Goal: Task Accomplishment & Management: Use online tool/utility

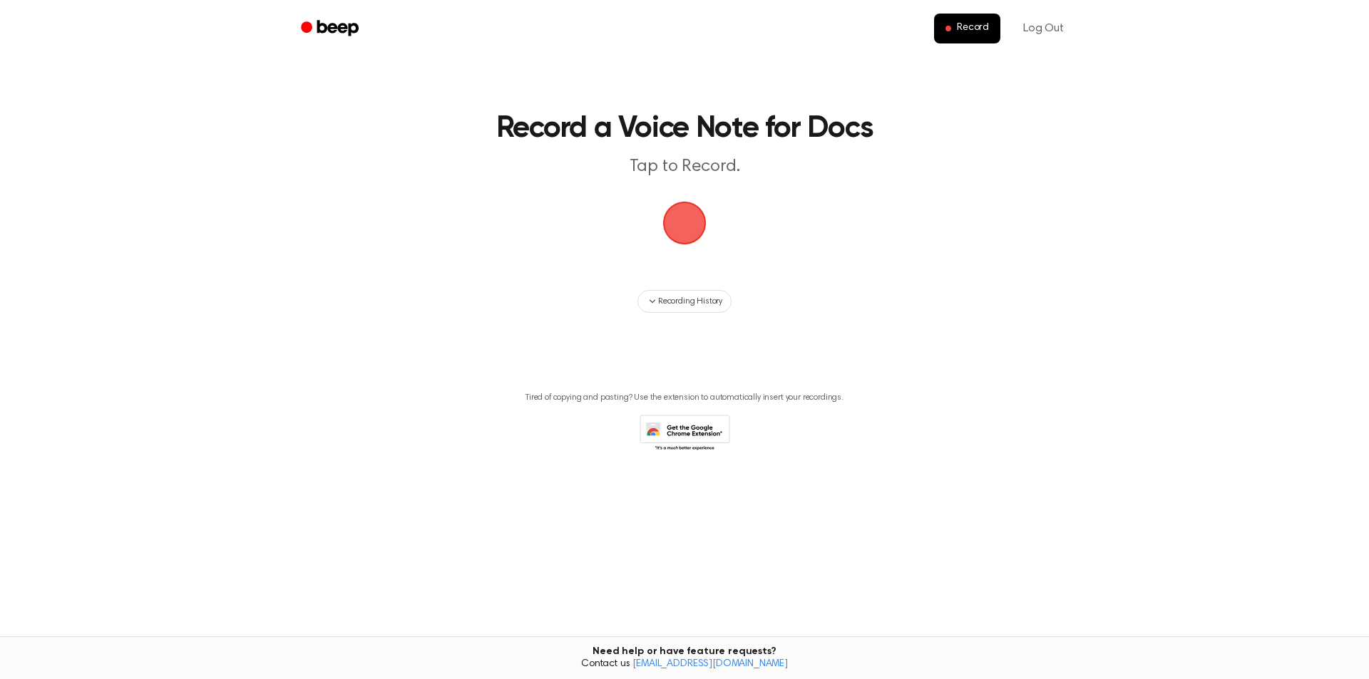
drag, startPoint x: 467, startPoint y: 262, endPoint x: 456, endPoint y: 267, distance: 11.8
drag, startPoint x: 456, startPoint y: 267, endPoint x: 690, endPoint y: 222, distance: 238.0
click at [690, 222] on span "button" at bounding box center [684, 223] width 43 height 43
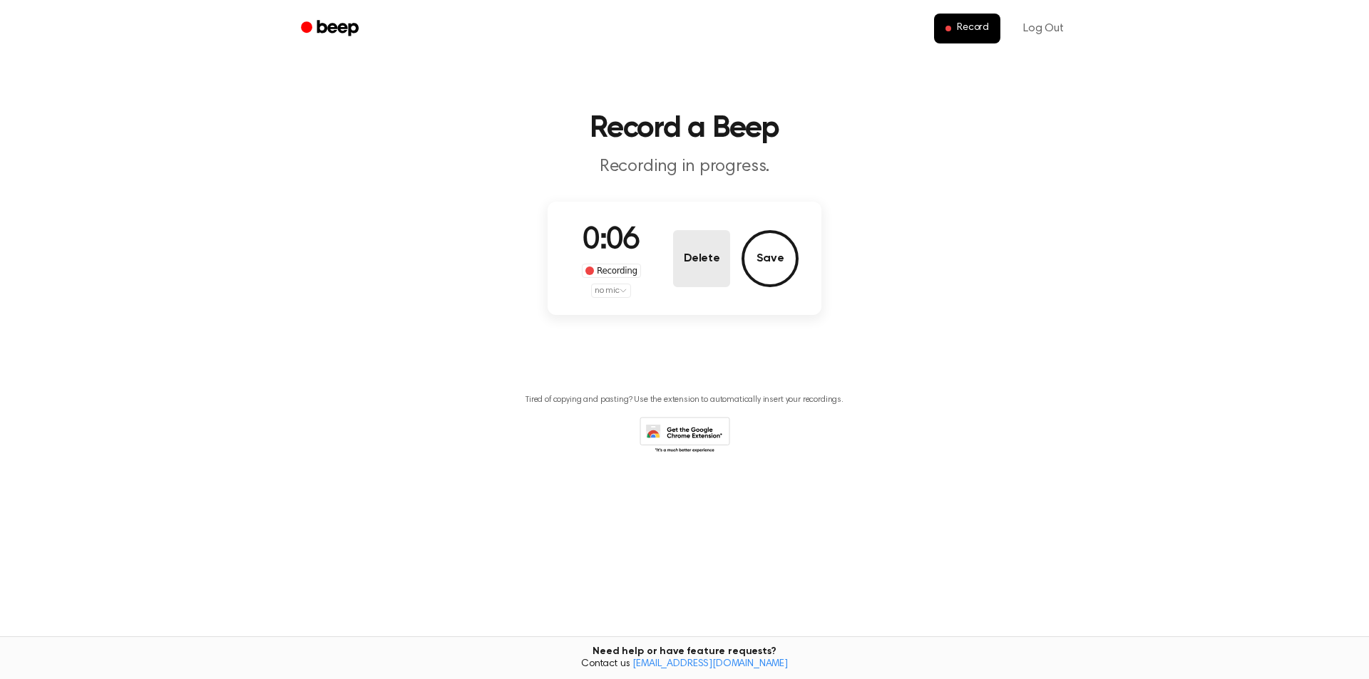
click at [697, 251] on button "Delete" at bounding box center [701, 258] width 57 height 57
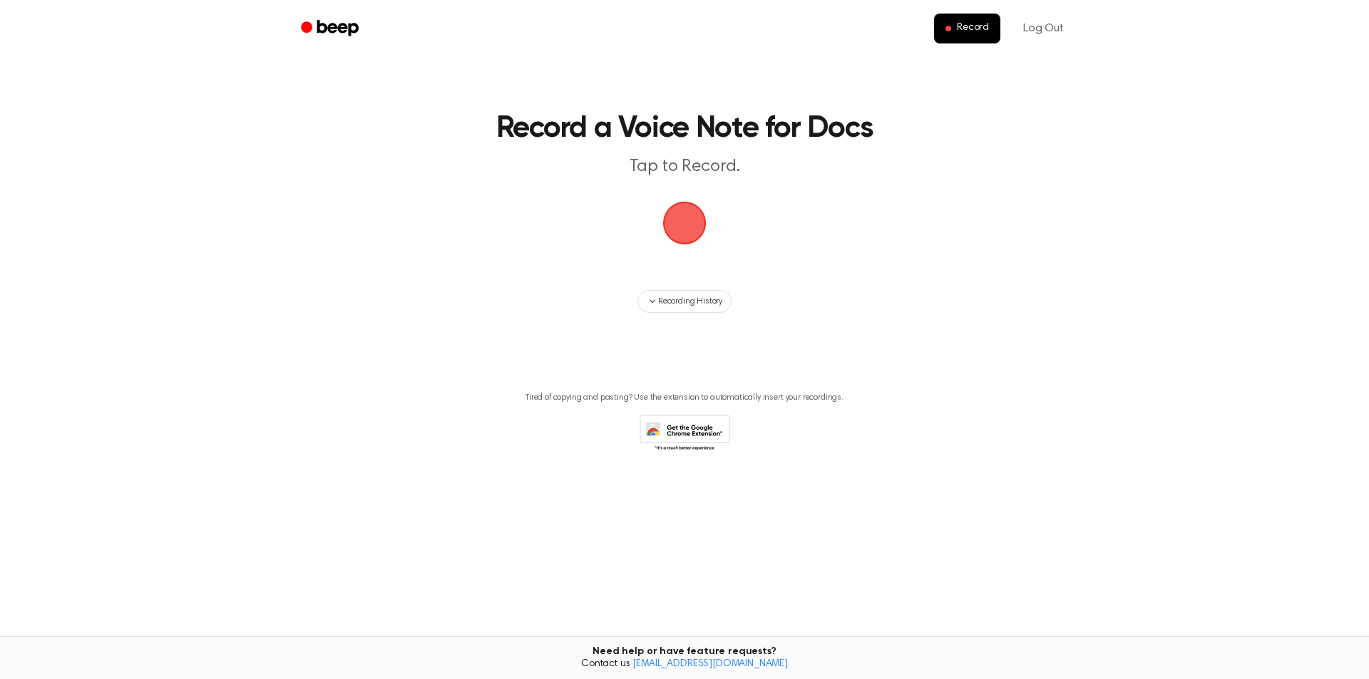
click at [339, 32] on icon "Beep" at bounding box center [331, 28] width 61 height 21
click at [303, 30] on circle "Beep" at bounding box center [306, 26] width 11 height 11
click at [983, 25] on span "Record" at bounding box center [973, 28] width 32 height 13
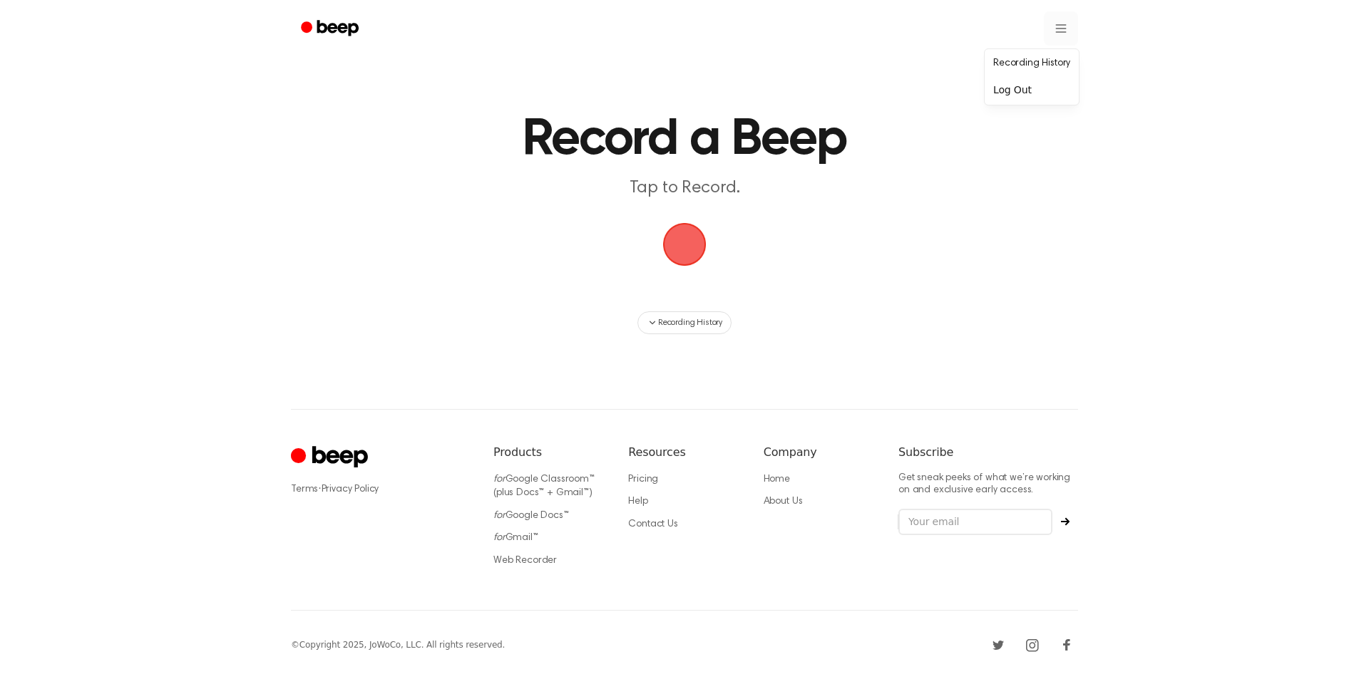
click at [1059, 29] on html "Record a Beep Tap to Record. Recording History ⚠️ We are experiencing issues wi…" at bounding box center [684, 339] width 1369 height 679
click at [689, 242] on html "Record a Beep Tap to Record. Recording History ⚠️ We are experiencing issues wi…" at bounding box center [684, 339] width 1369 height 679
click at [689, 243] on span "button" at bounding box center [684, 245] width 40 height 40
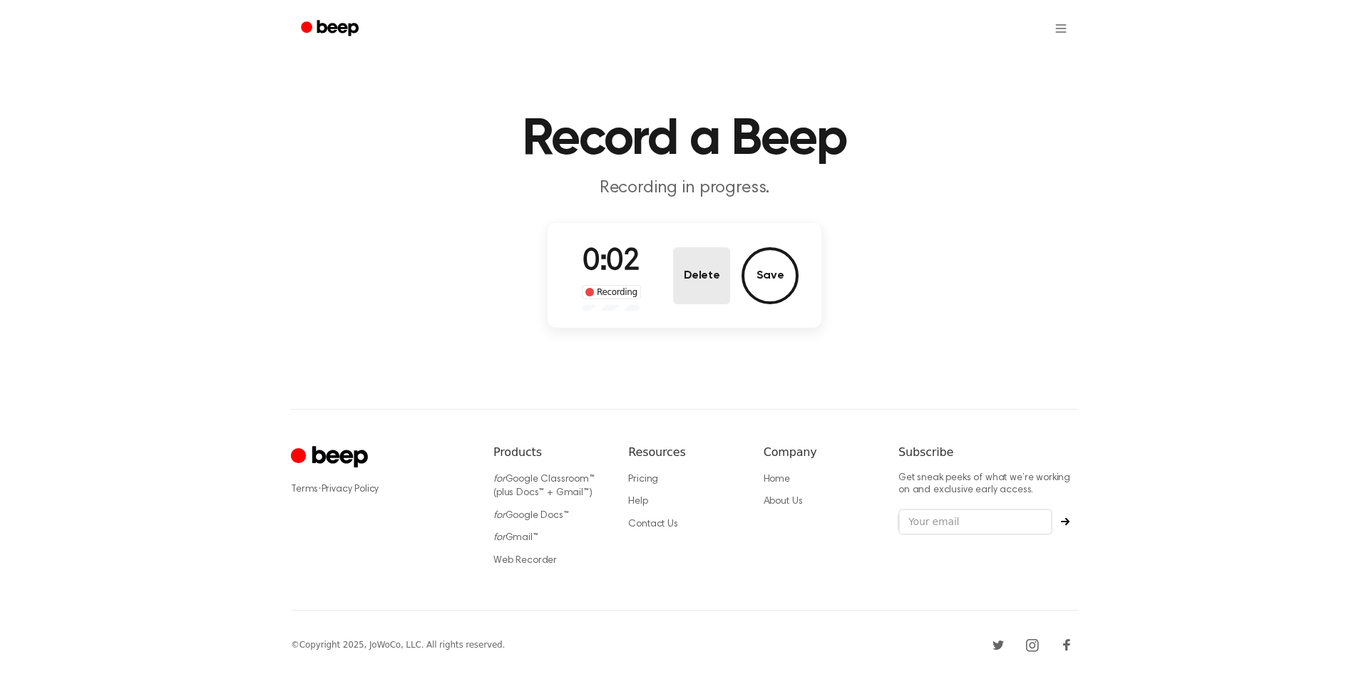
click at [711, 284] on button "Delete" at bounding box center [701, 275] width 57 height 57
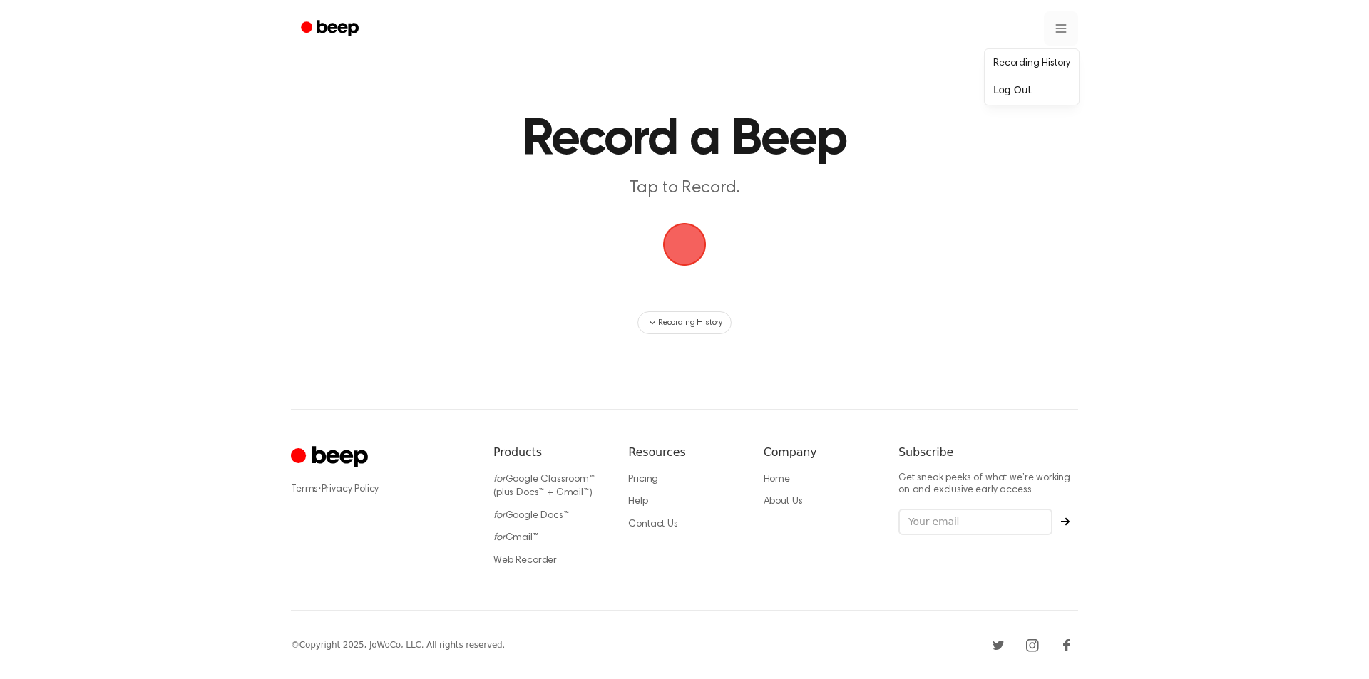
click at [1056, 31] on html "Record a Beep Tap to Record. Recording History ⚠️ We are experiencing issues wi…" at bounding box center [684, 339] width 1369 height 679
click at [1042, 68] on link "Recording History" at bounding box center [1031, 64] width 88 height 24
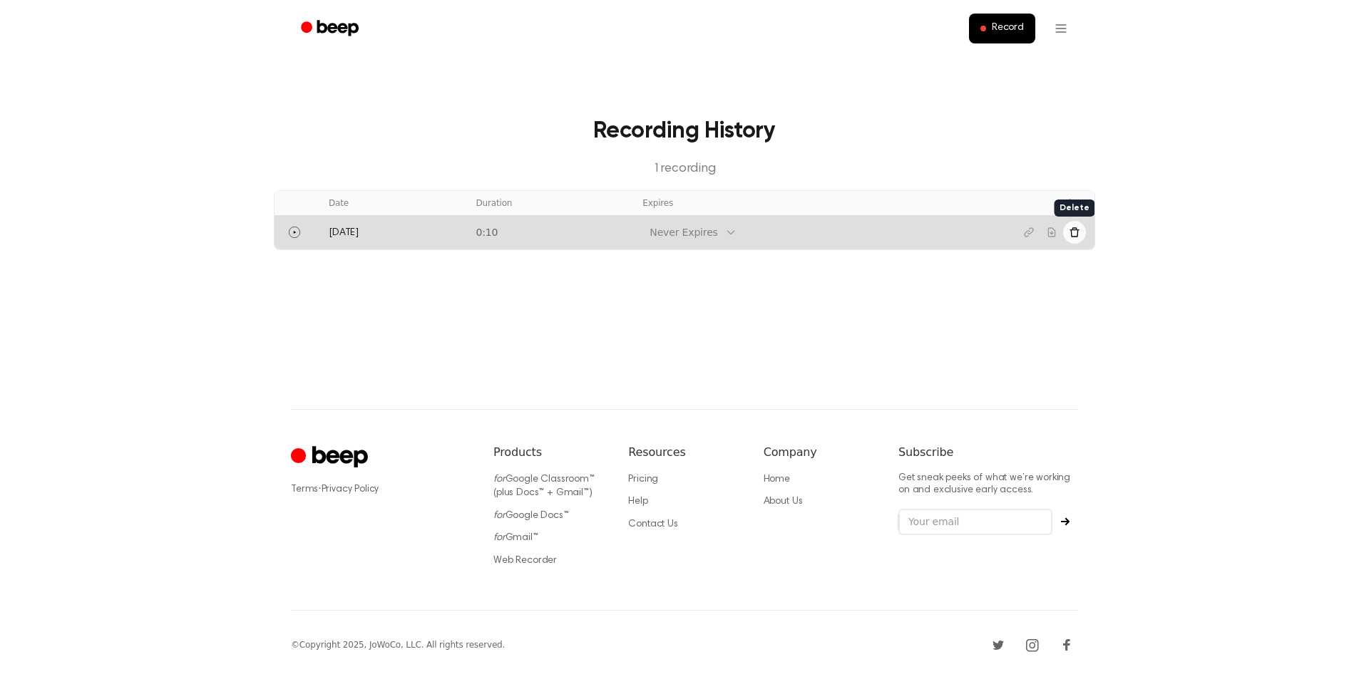
click at [1076, 232] on icon "Delete recording" at bounding box center [1074, 232] width 11 height 11
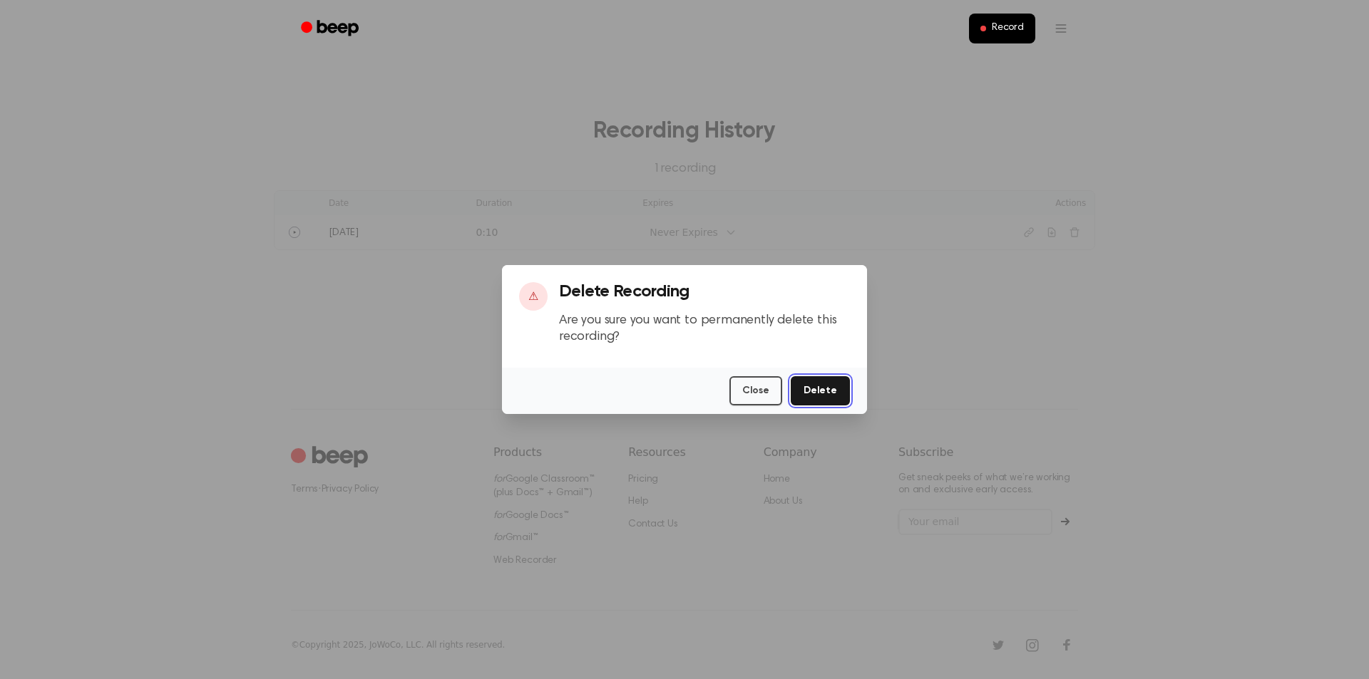
click at [834, 383] on button "Delete" at bounding box center [820, 390] width 59 height 29
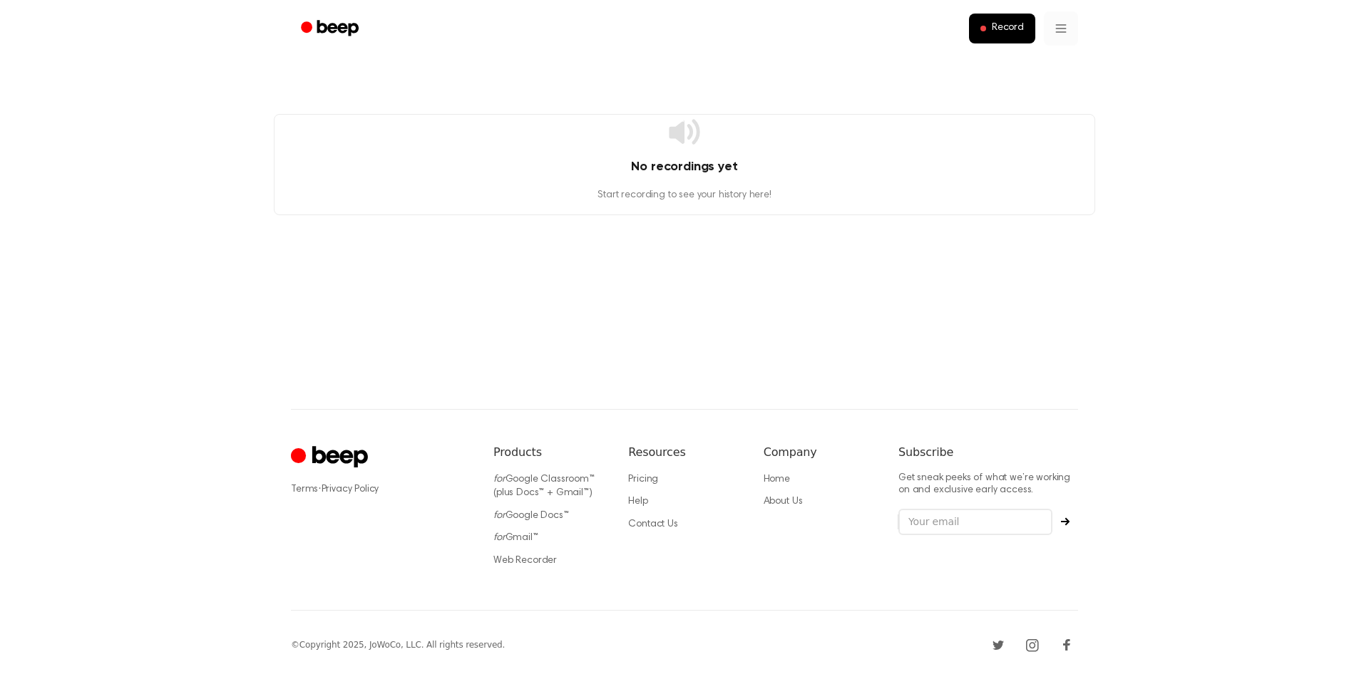
click at [1051, 29] on html "Record No recordings yet Start recording to see your history here! ⚠️ We are ex…" at bounding box center [684, 339] width 1369 height 679
click at [1017, 93] on div "Log Out" at bounding box center [1031, 90] width 88 height 24
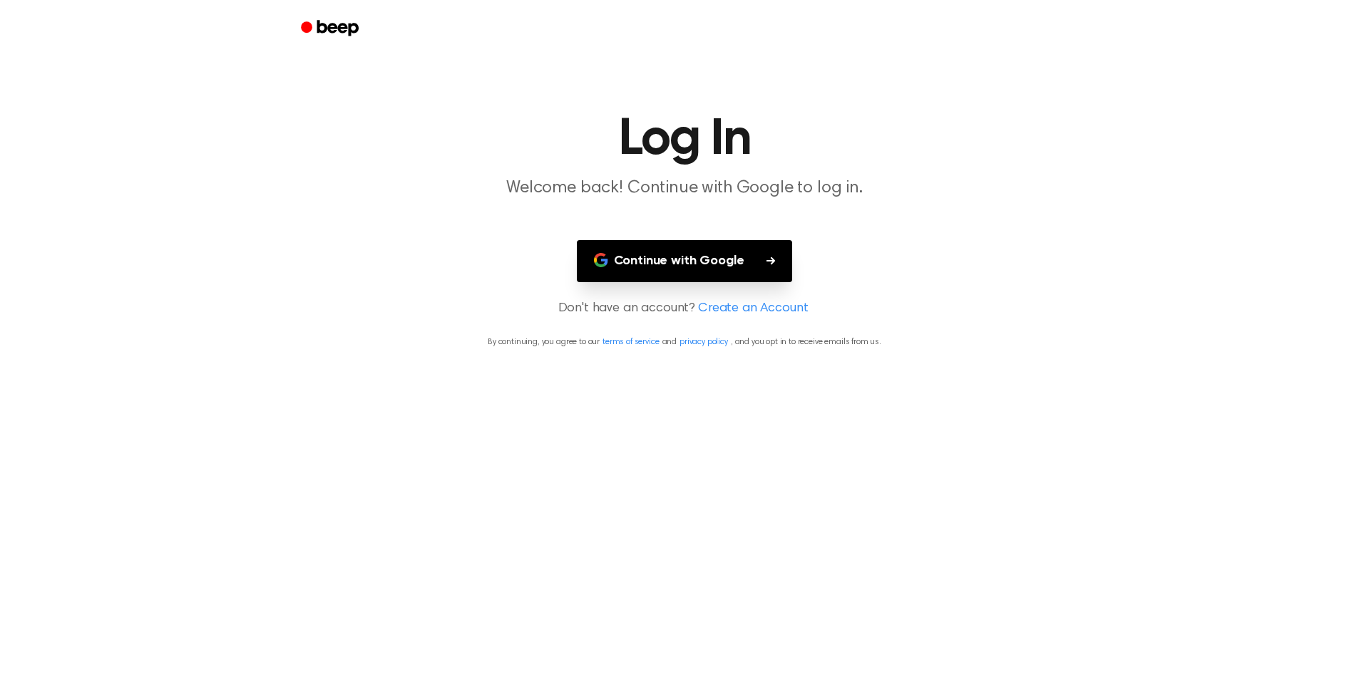
click at [653, 268] on button "Continue with Google" at bounding box center [685, 261] width 216 height 42
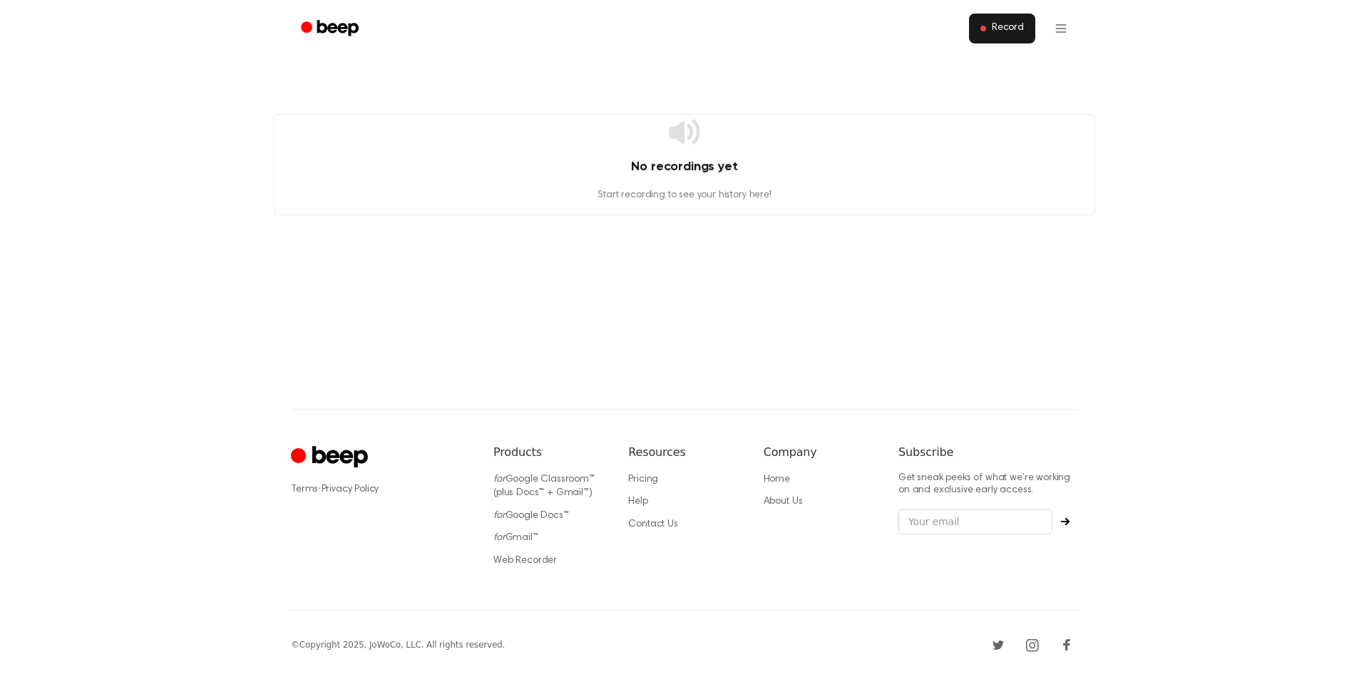
click at [999, 31] on span "Record" at bounding box center [1008, 28] width 32 height 13
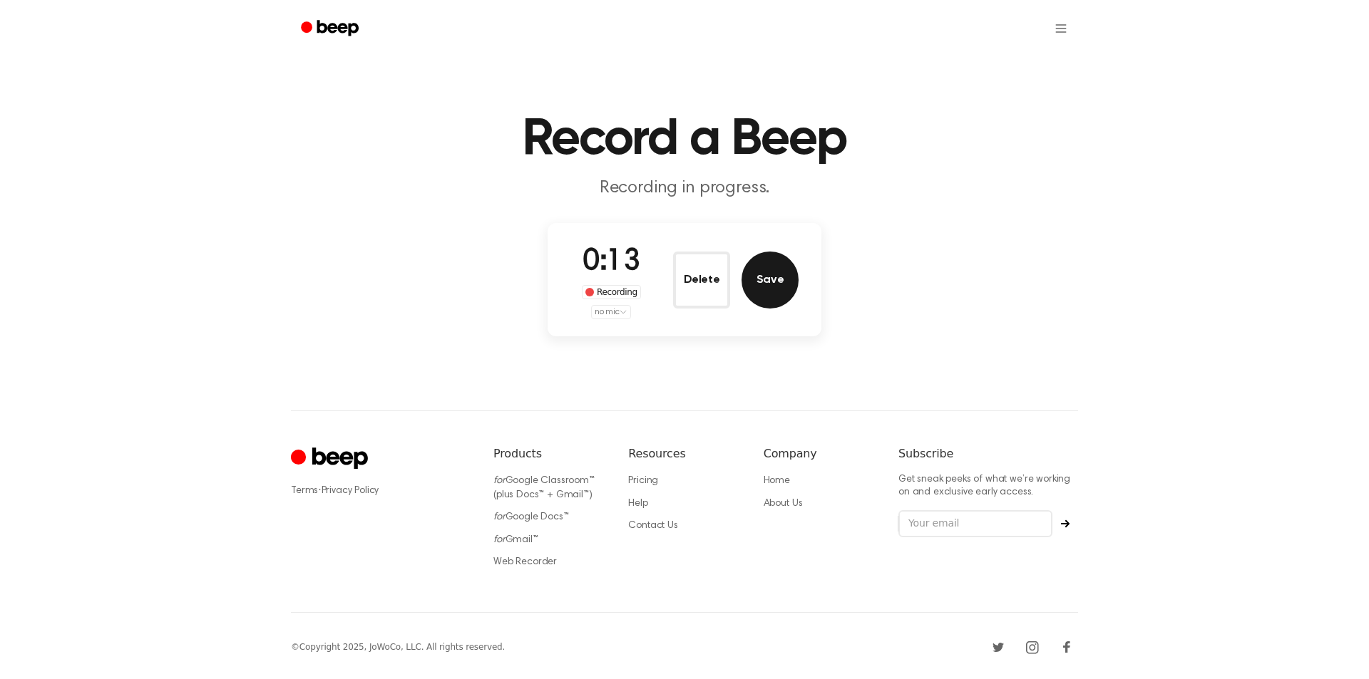
click at [755, 284] on button "Save" at bounding box center [769, 280] width 57 height 57
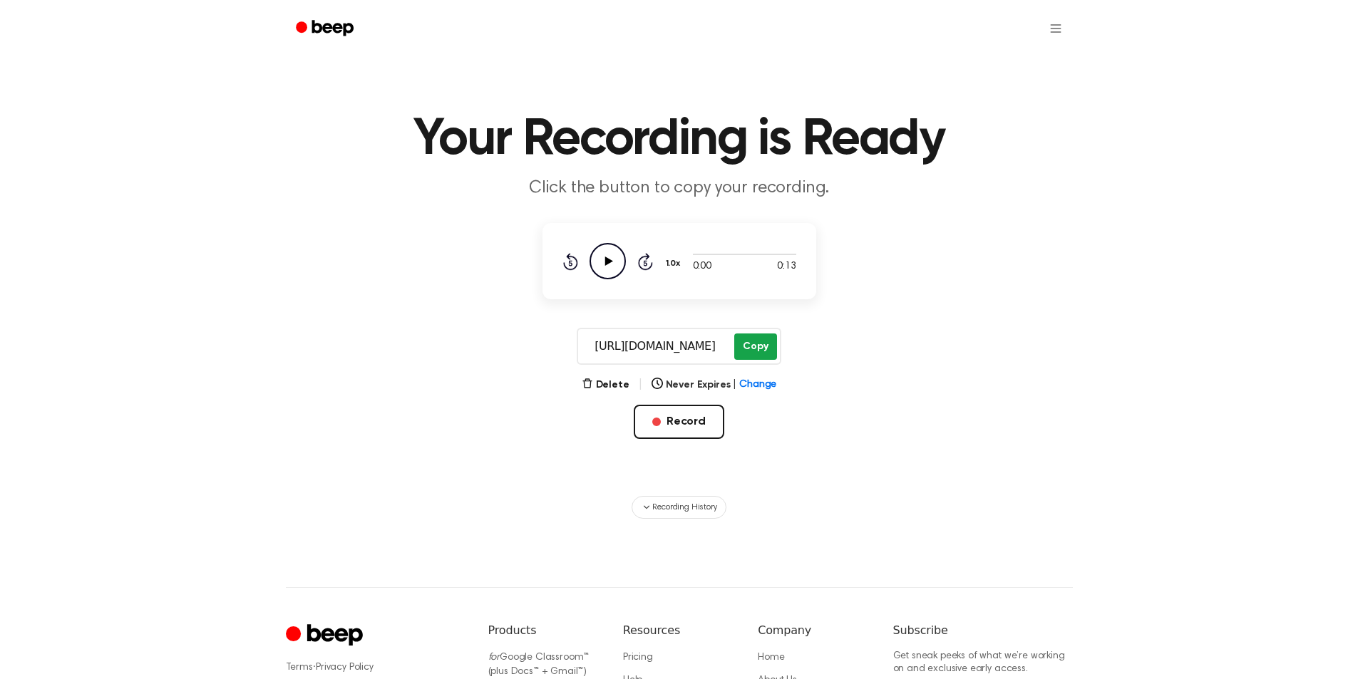
click at [749, 348] on button "Copy" at bounding box center [755, 347] width 42 height 26
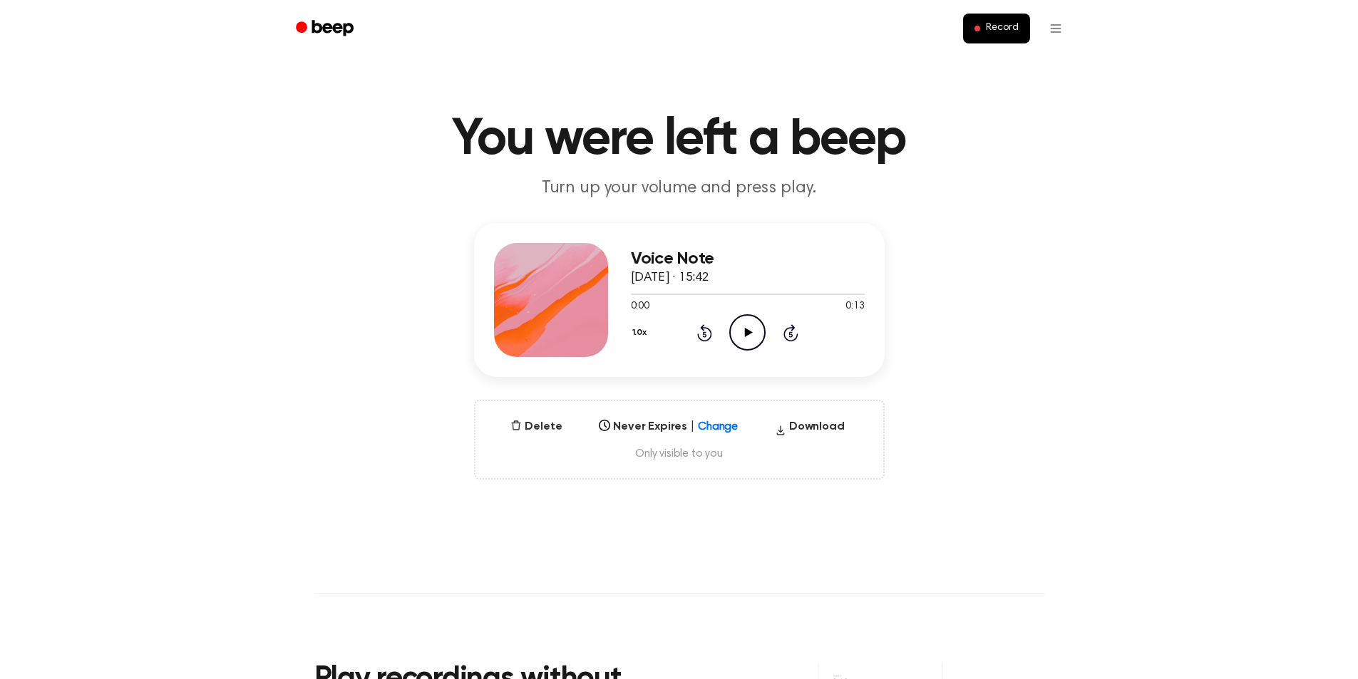
click at [753, 333] on icon "Play Audio" at bounding box center [747, 332] width 36 height 36
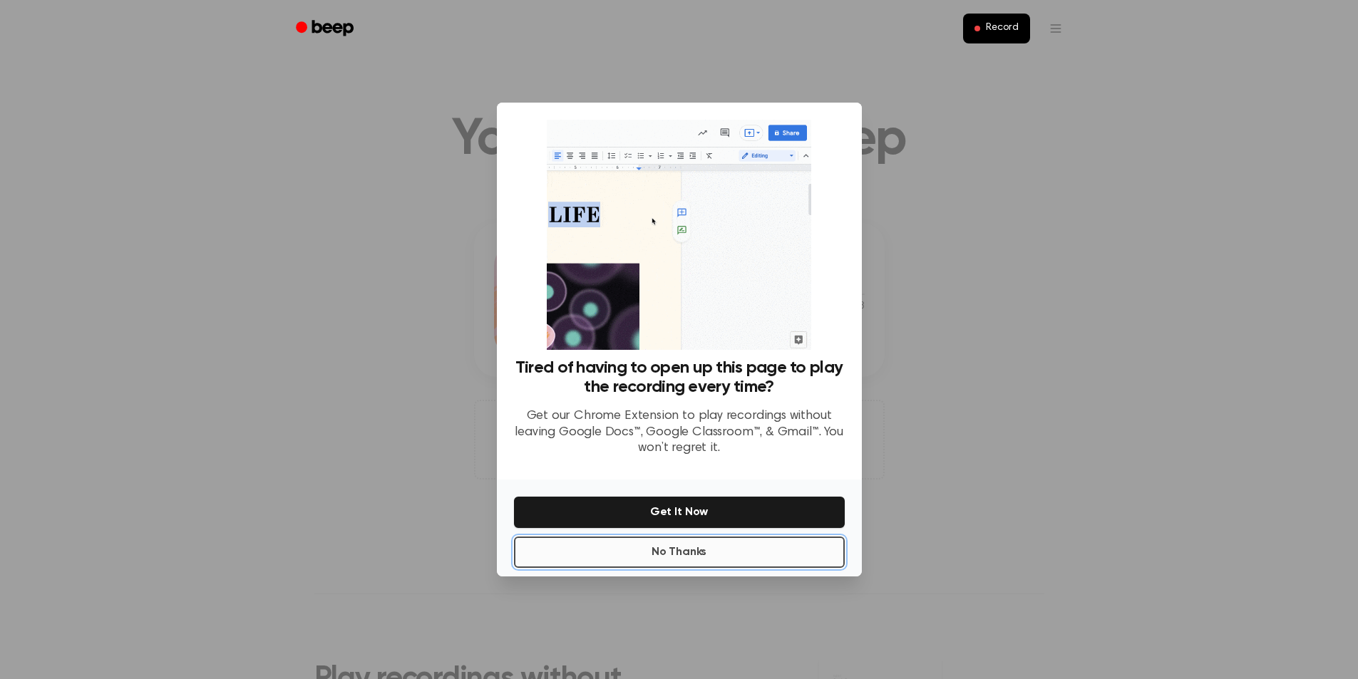
click at [690, 551] on button "No Thanks" at bounding box center [679, 552] width 331 height 31
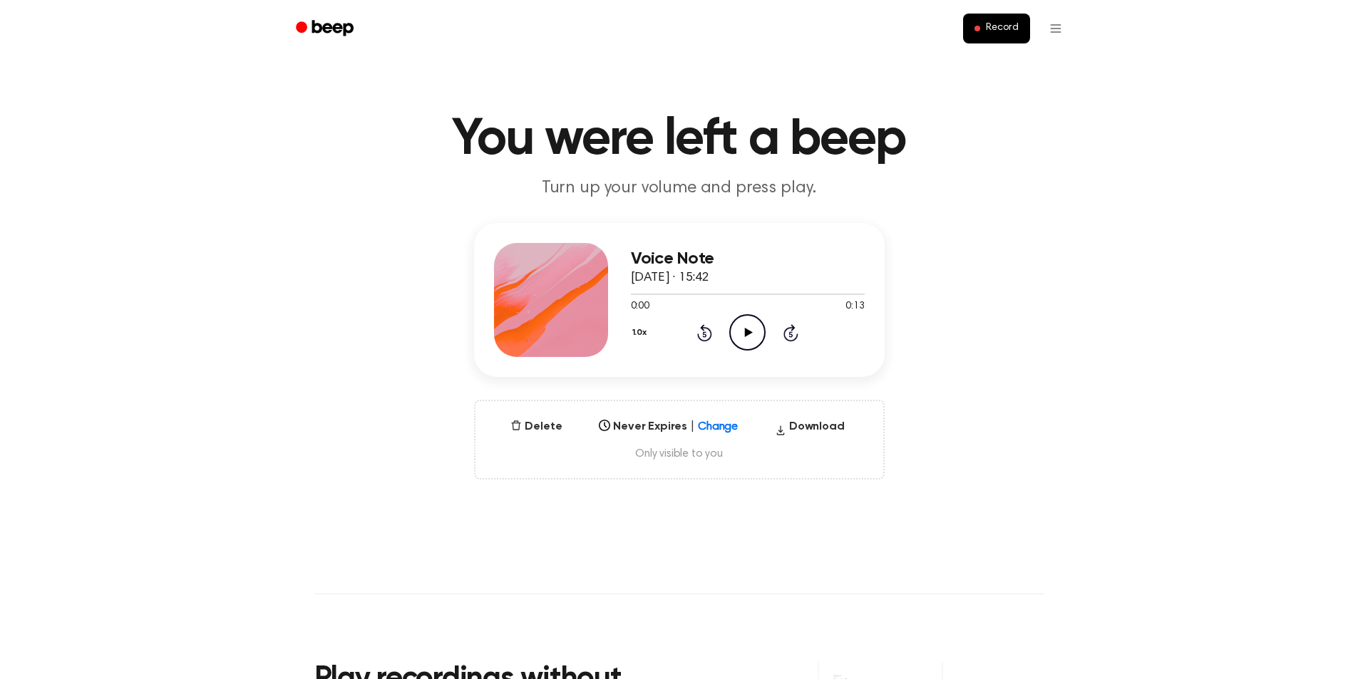
click at [751, 336] on icon "Play Audio" at bounding box center [747, 332] width 36 height 36
click at [997, 32] on span "Record" at bounding box center [1002, 28] width 32 height 13
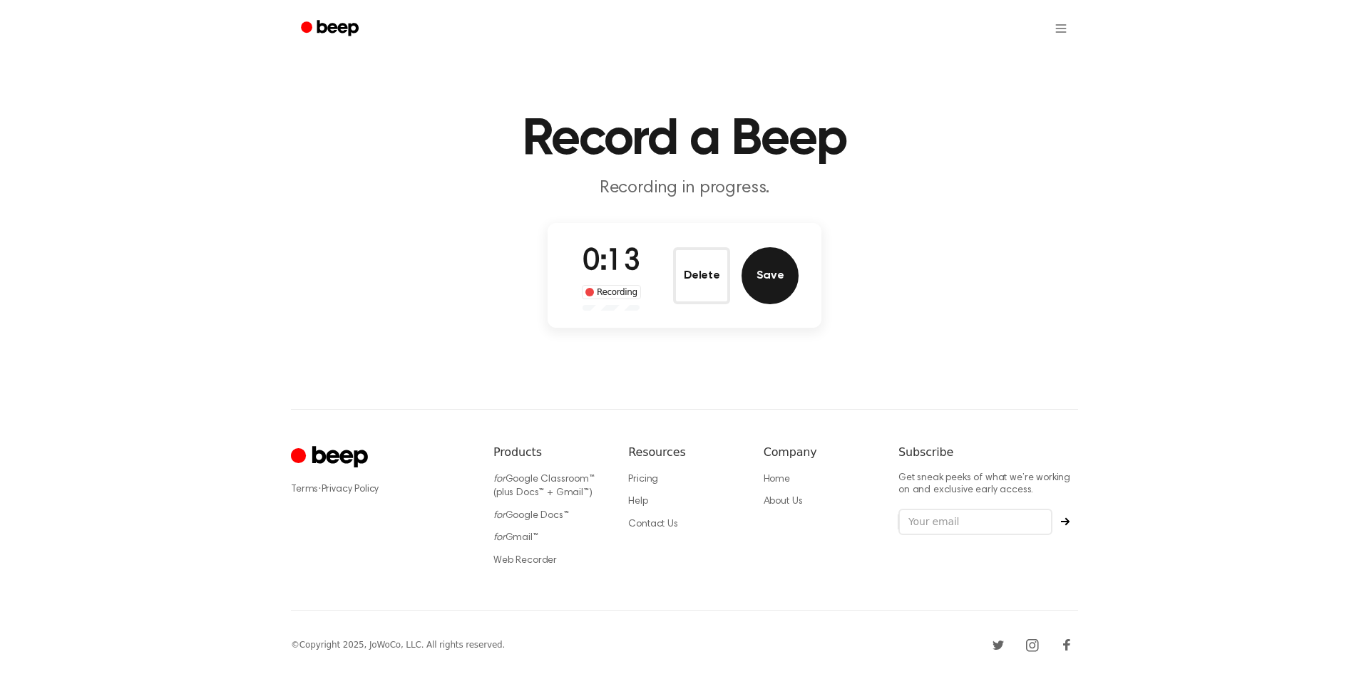
click at [784, 278] on button "Save" at bounding box center [769, 275] width 57 height 57
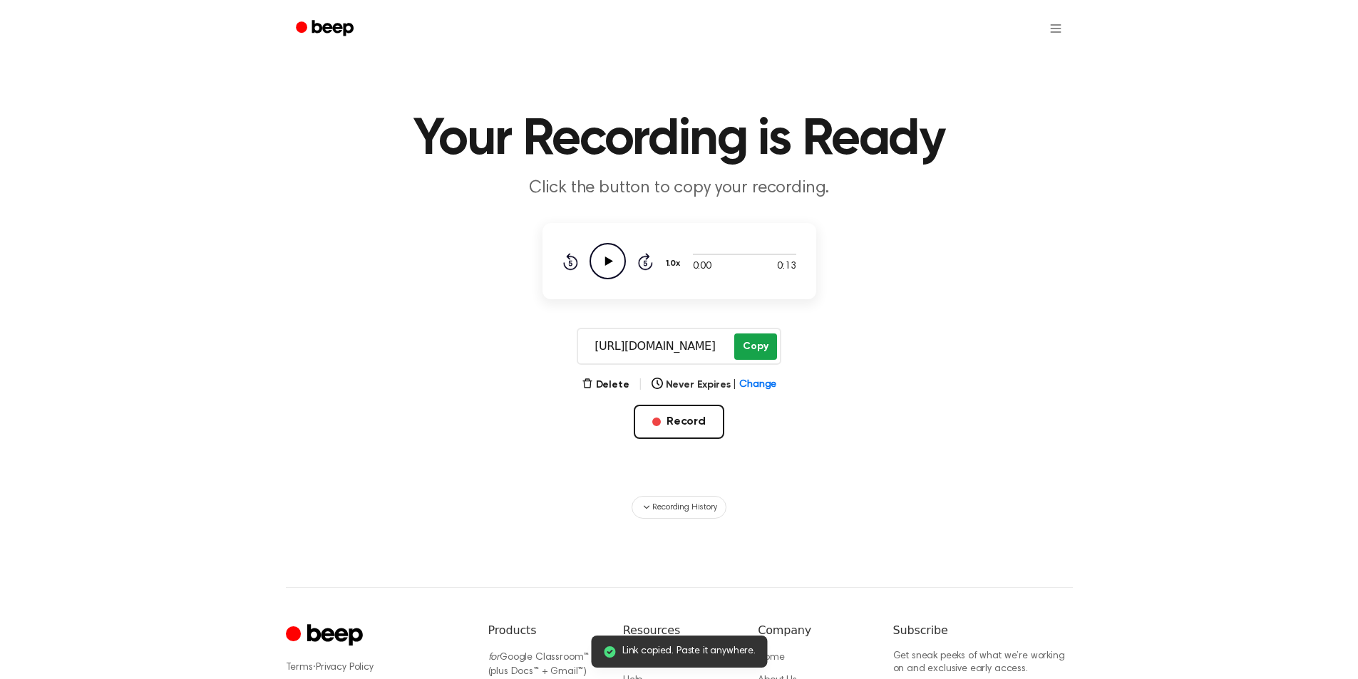
click at [756, 347] on button "Copy" at bounding box center [755, 347] width 42 height 26
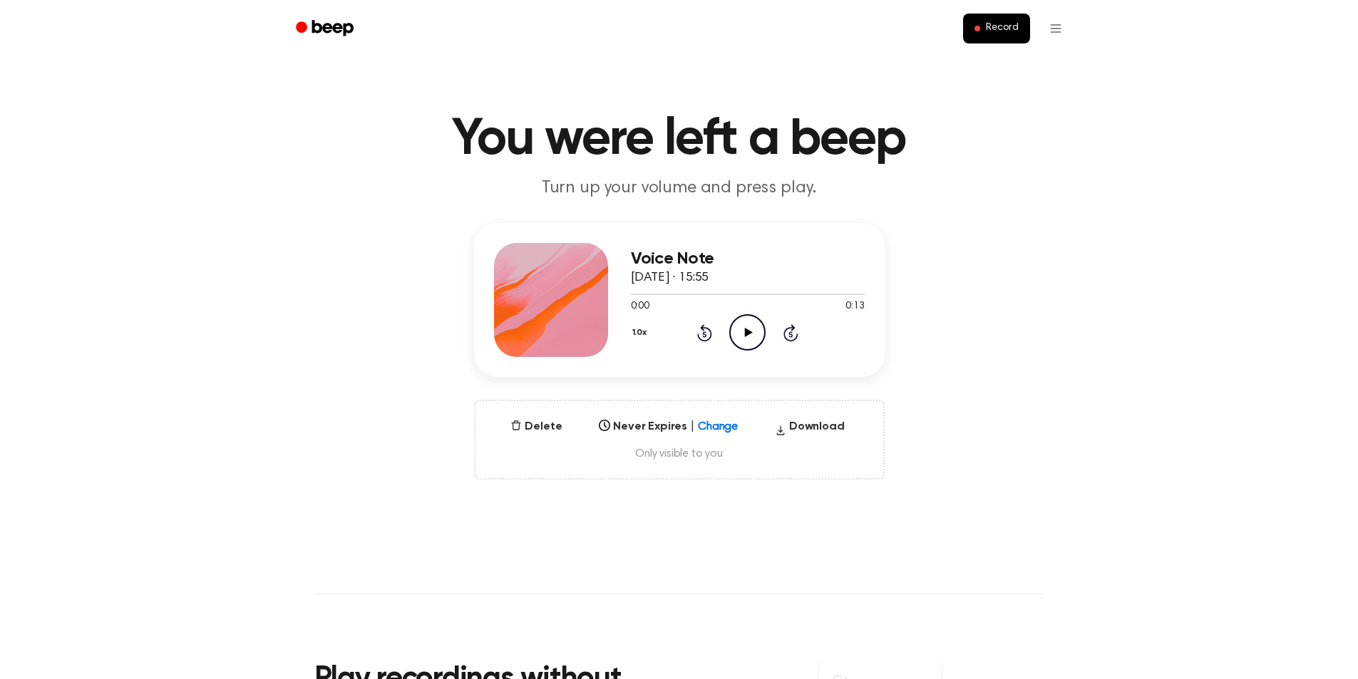
click at [742, 330] on icon "Play Audio" at bounding box center [747, 332] width 36 height 36
click at [748, 334] on icon at bounding box center [749, 332] width 8 height 9
click at [1011, 27] on span "Record" at bounding box center [1002, 28] width 32 height 13
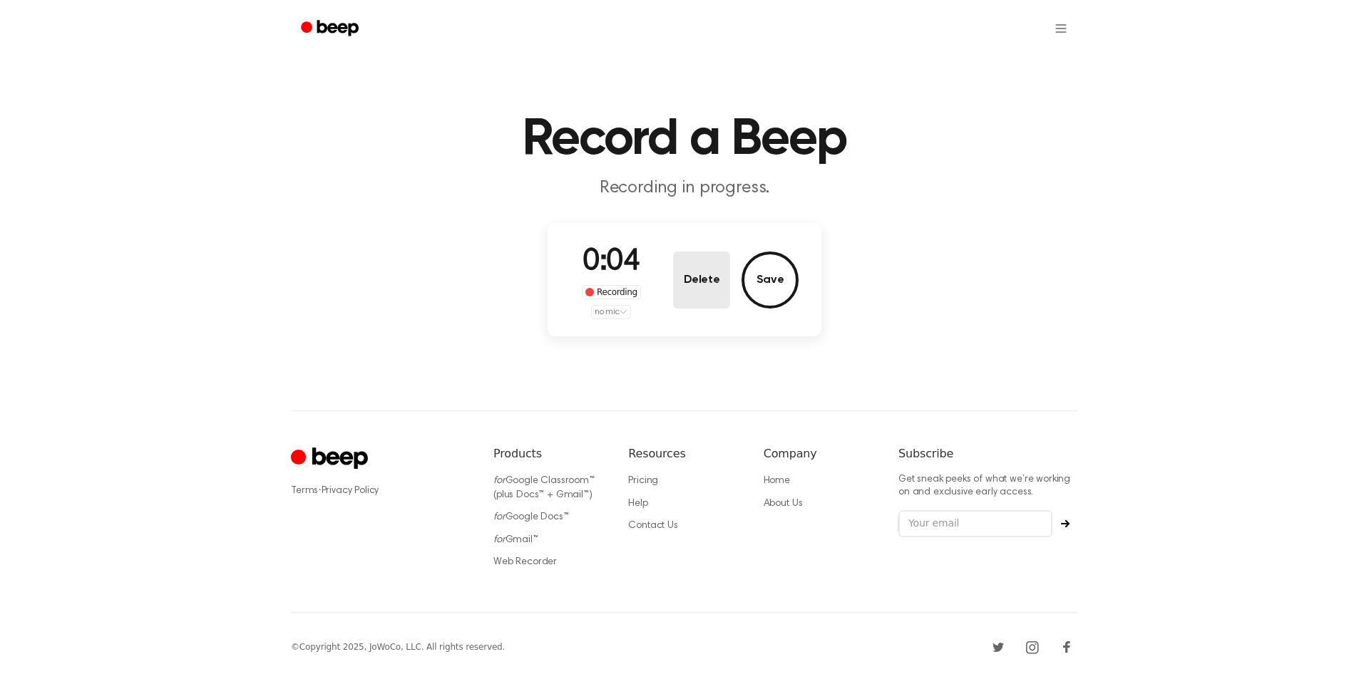
click at [701, 282] on button "Delete" at bounding box center [701, 280] width 57 height 57
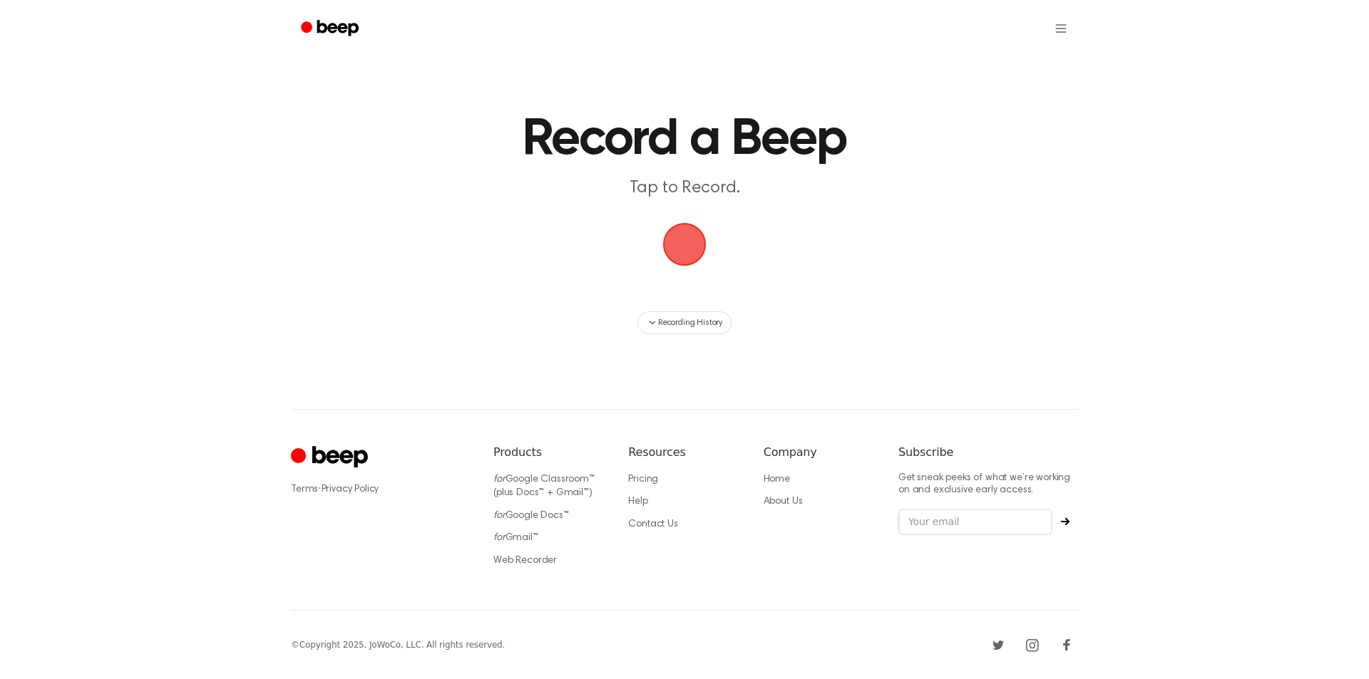
click at [683, 240] on span "button" at bounding box center [684, 245] width 40 height 40
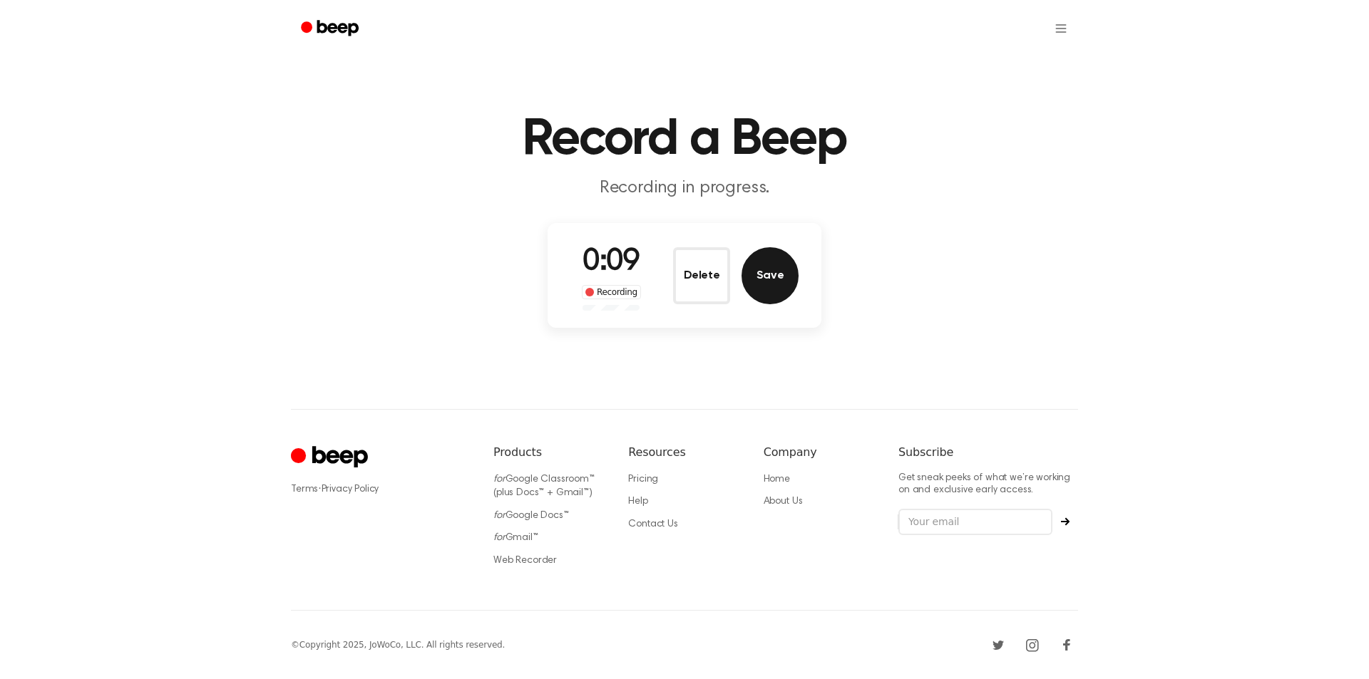
click at [772, 274] on button "Save" at bounding box center [769, 275] width 57 height 57
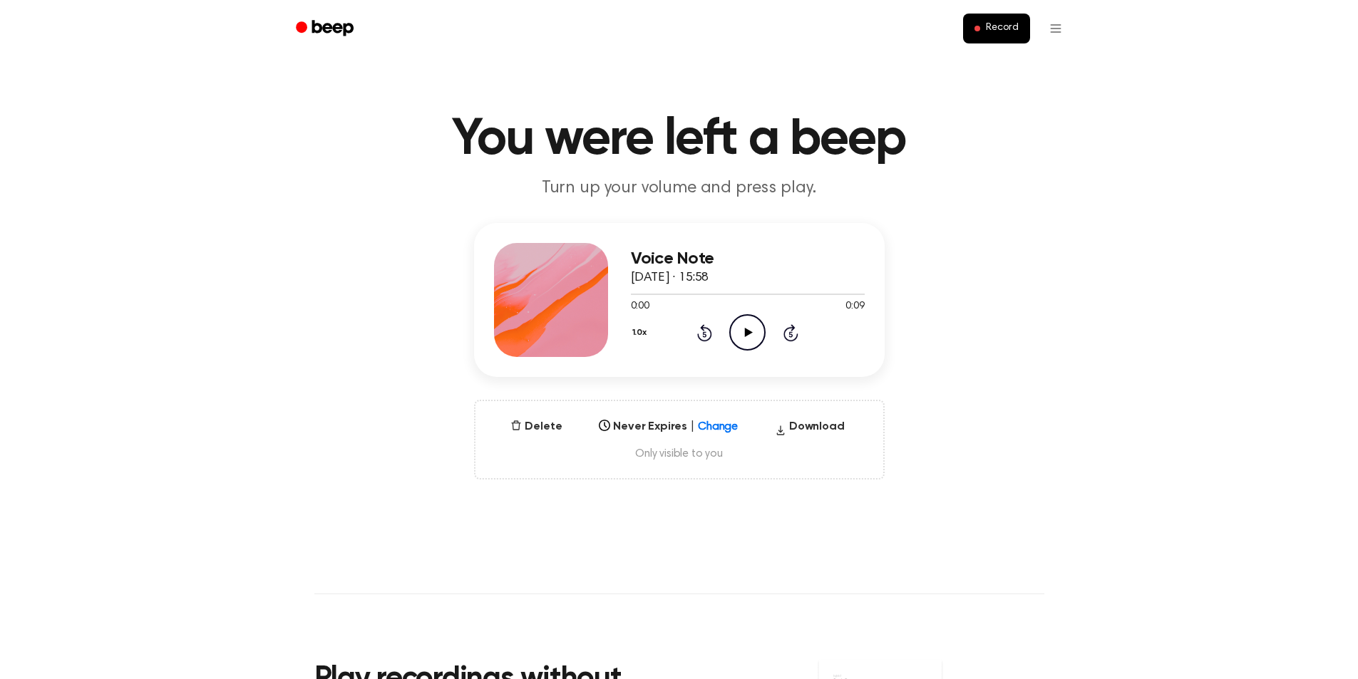
click at [749, 332] on icon at bounding box center [749, 332] width 8 height 9
